Goal: Information Seeking & Learning: Learn about a topic

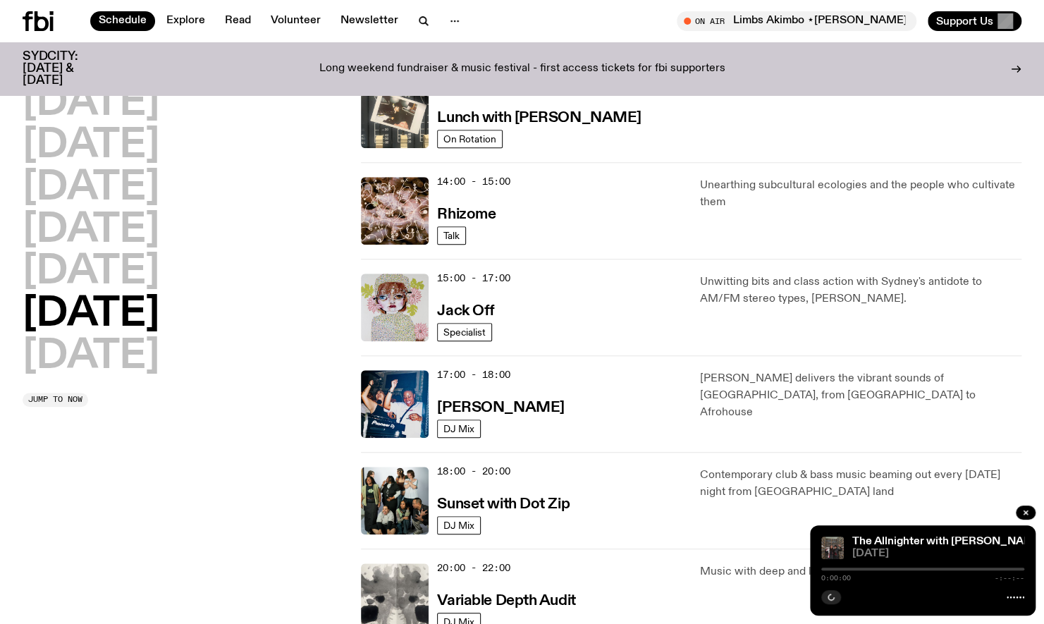
scroll to position [535, 0]
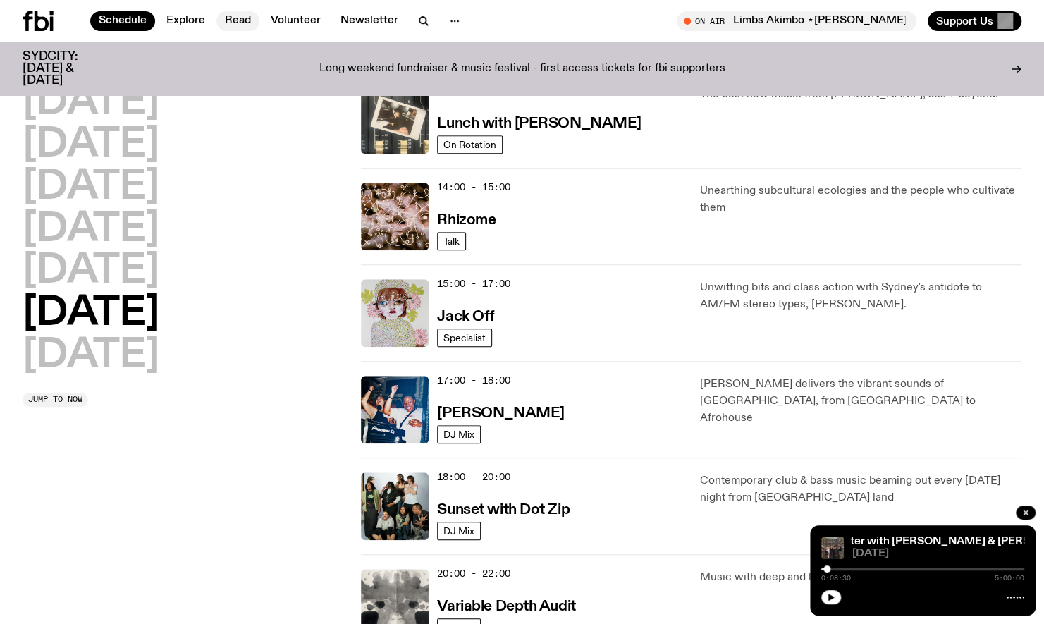
click at [250, 30] on link "Read" at bounding box center [237, 21] width 43 height 20
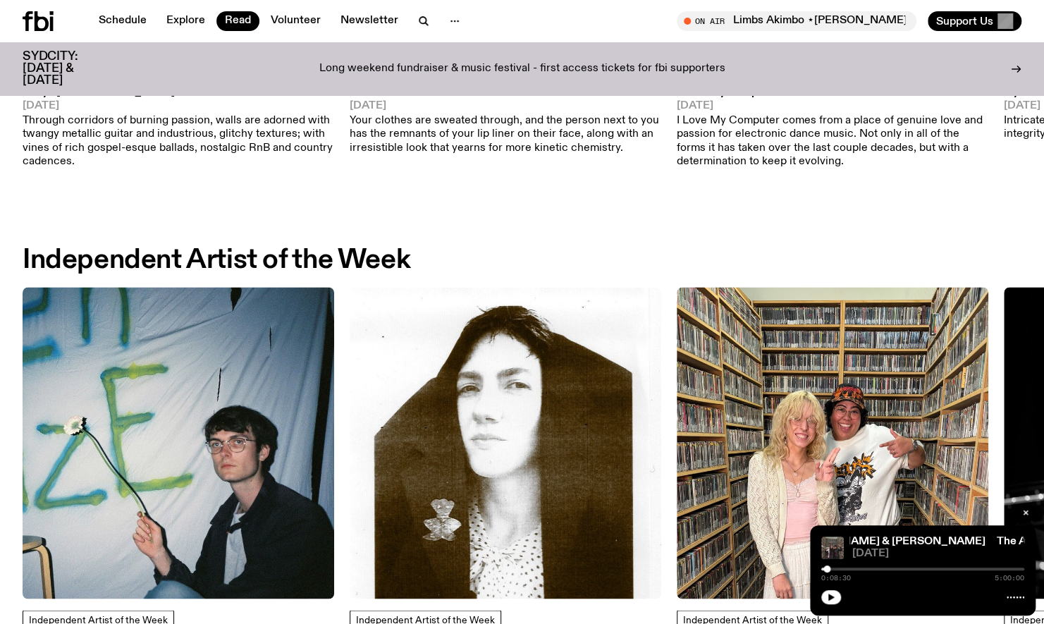
scroll to position [1011, 0]
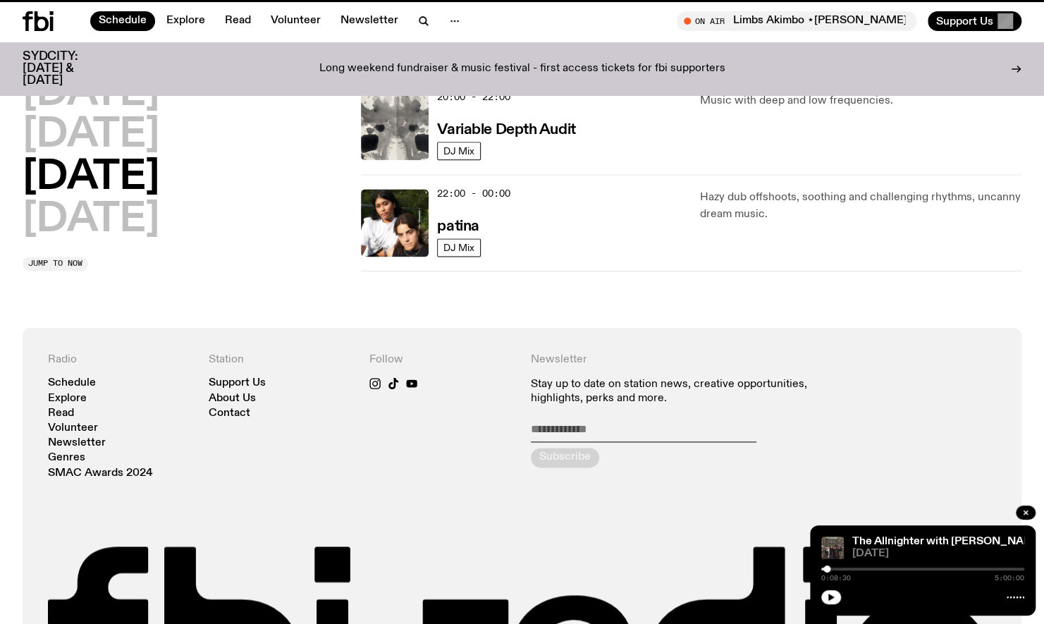
scroll to position [535, 0]
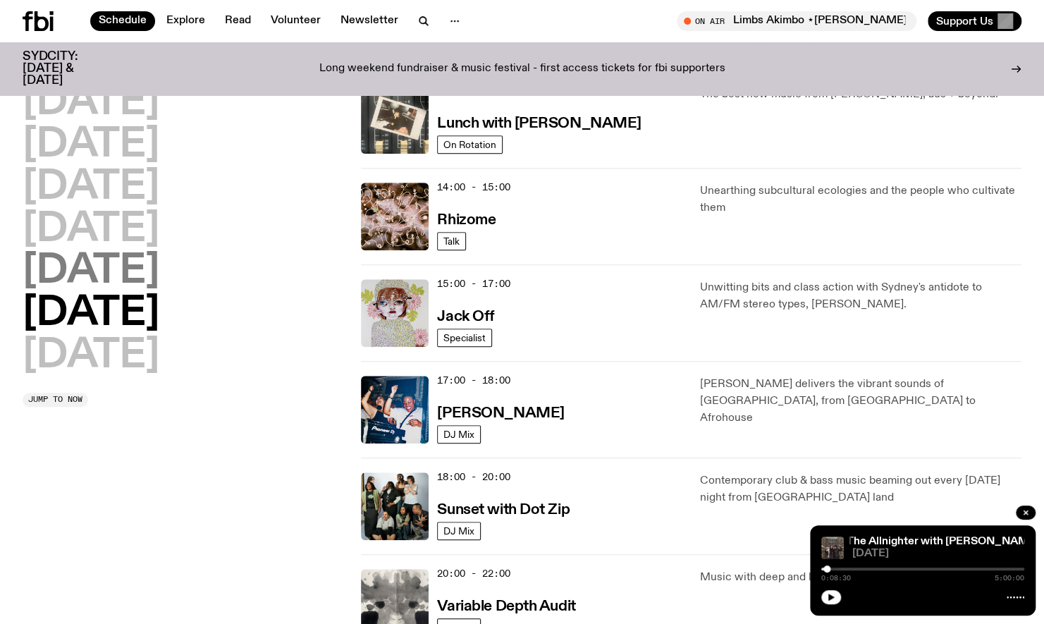
click at [93, 281] on h2 "[DATE]" at bounding box center [91, 271] width 137 height 39
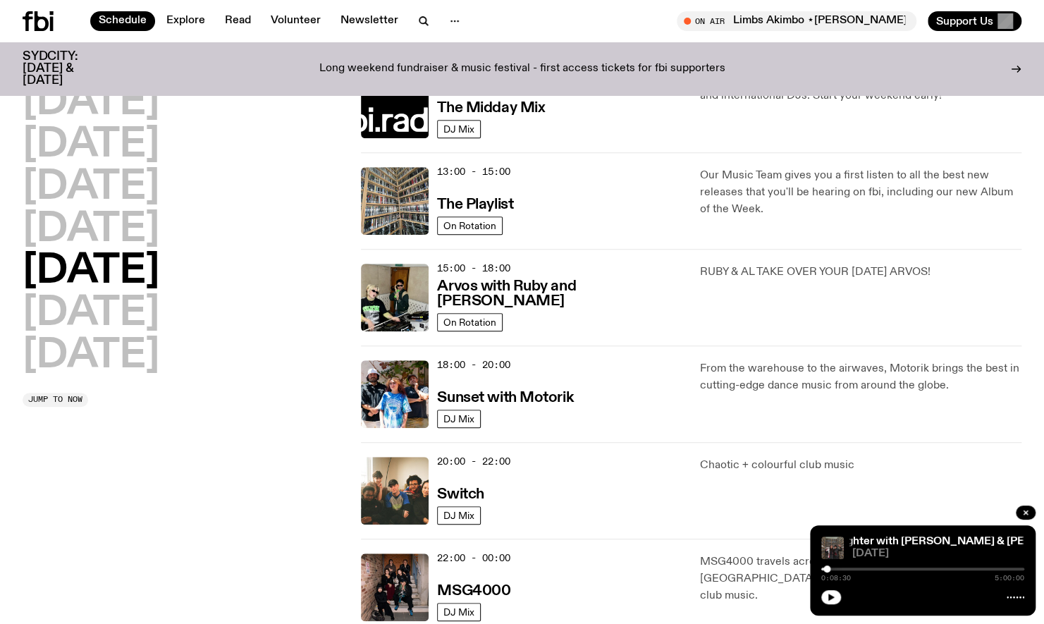
scroll to position [343, 0]
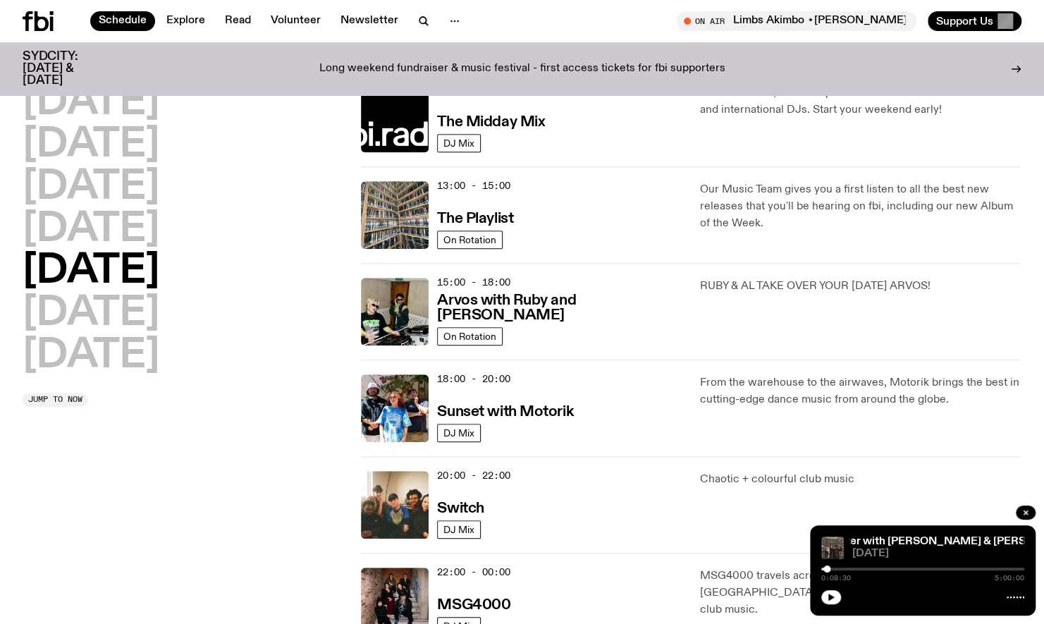
click at [577, 219] on div "13:00 - 15:00 The Playlist" at bounding box center [559, 215] width 245 height 68
click at [438, 216] on h3 "The Playlist" at bounding box center [475, 219] width 76 height 15
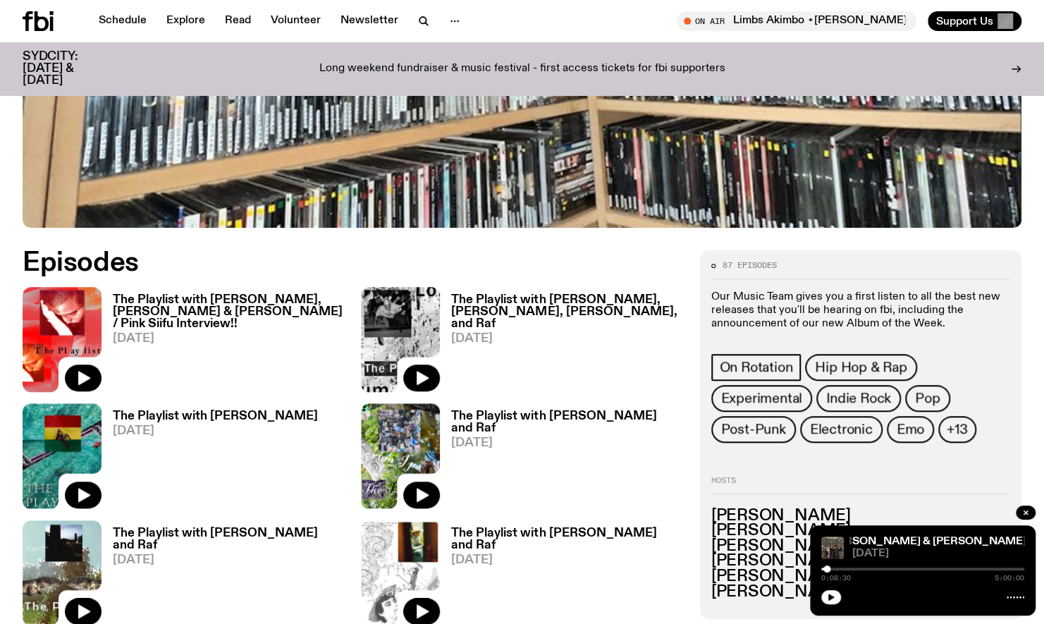
scroll to position [535, 0]
click at [199, 301] on h3 "The Playlist with [PERSON_NAME], [PERSON_NAME] & [PERSON_NAME] / Pink Siifu Int…" at bounding box center [228, 312] width 231 height 36
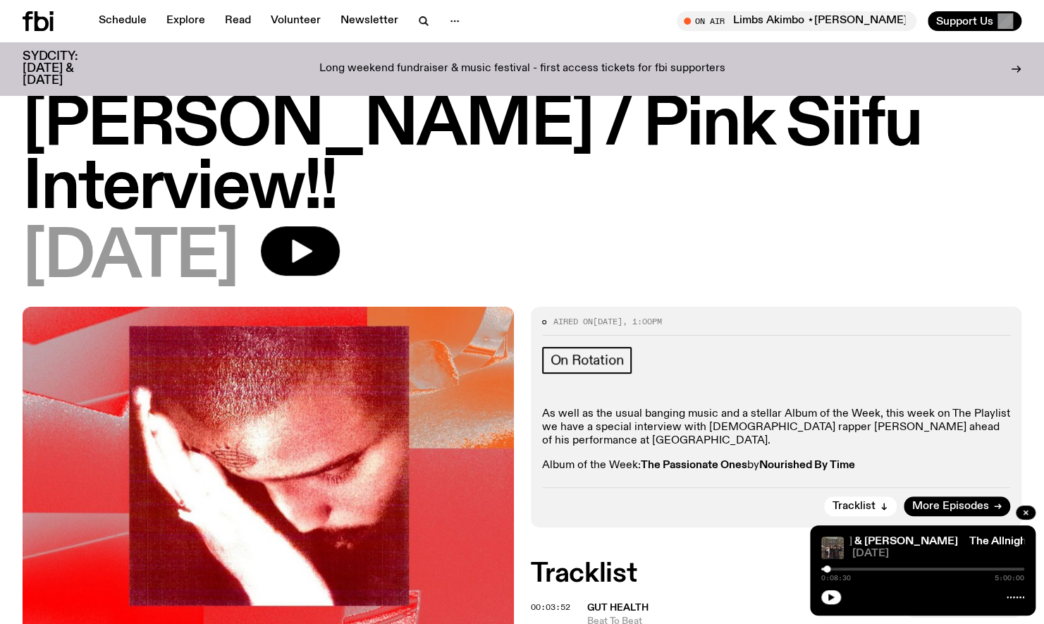
scroll to position [209, 0]
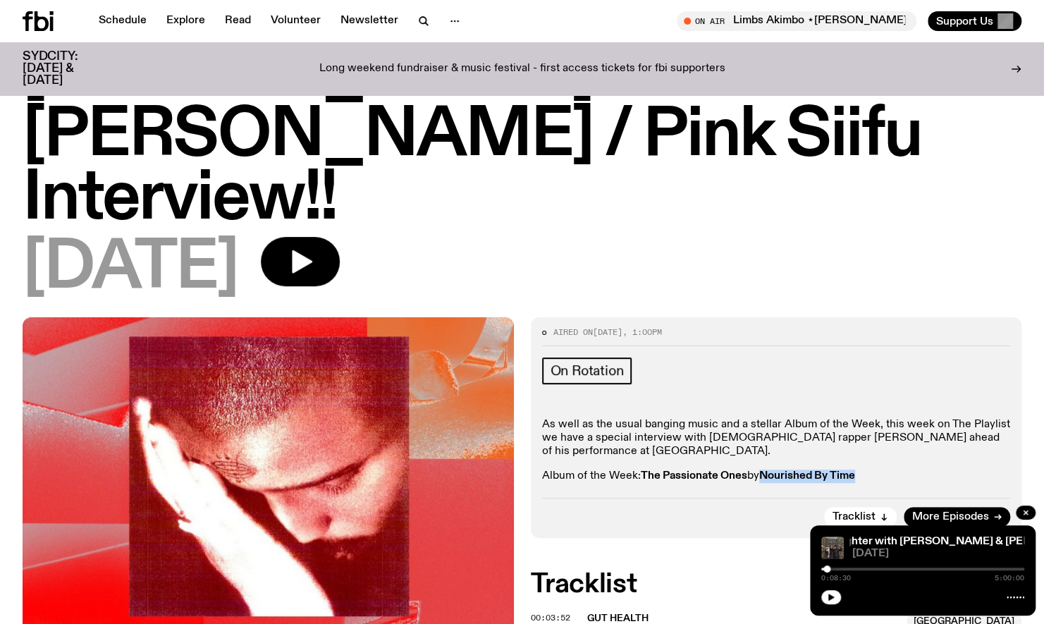
drag, startPoint x: 768, startPoint y: 268, endPoint x: 861, endPoint y: 271, distance: 93.1
click at [855, 470] on strong "Nourished By Time" at bounding box center [807, 475] width 96 height 11
copy strong "Nourished By Time"
